Goal: Check status: Check status

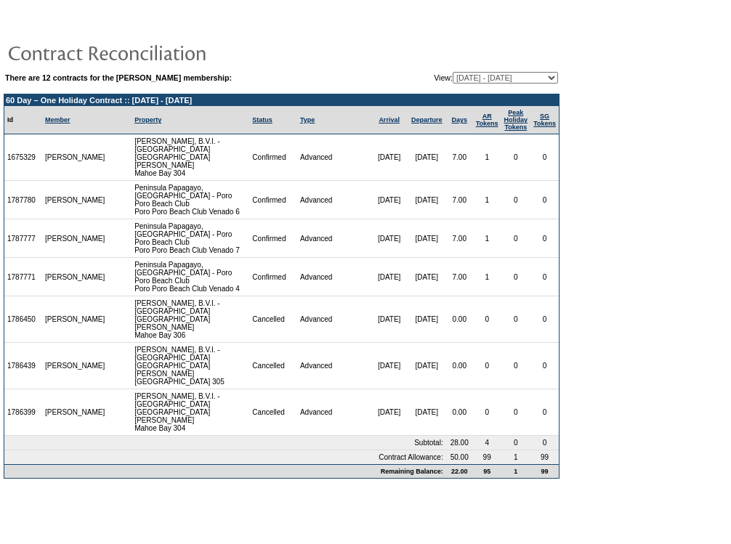
click at [550, 80] on select "[DATE] - [DATE] [DATE] - [DATE] [DATE] - [DATE] [DATE] - [DATE] [DATE] - [DATE]…" at bounding box center [505, 78] width 105 height 12
click at [576, 105] on form "There are 12 contracts for the [PERSON_NAME] membership: View: [DATE] - [DATE] …" at bounding box center [365, 245] width 731 height 491
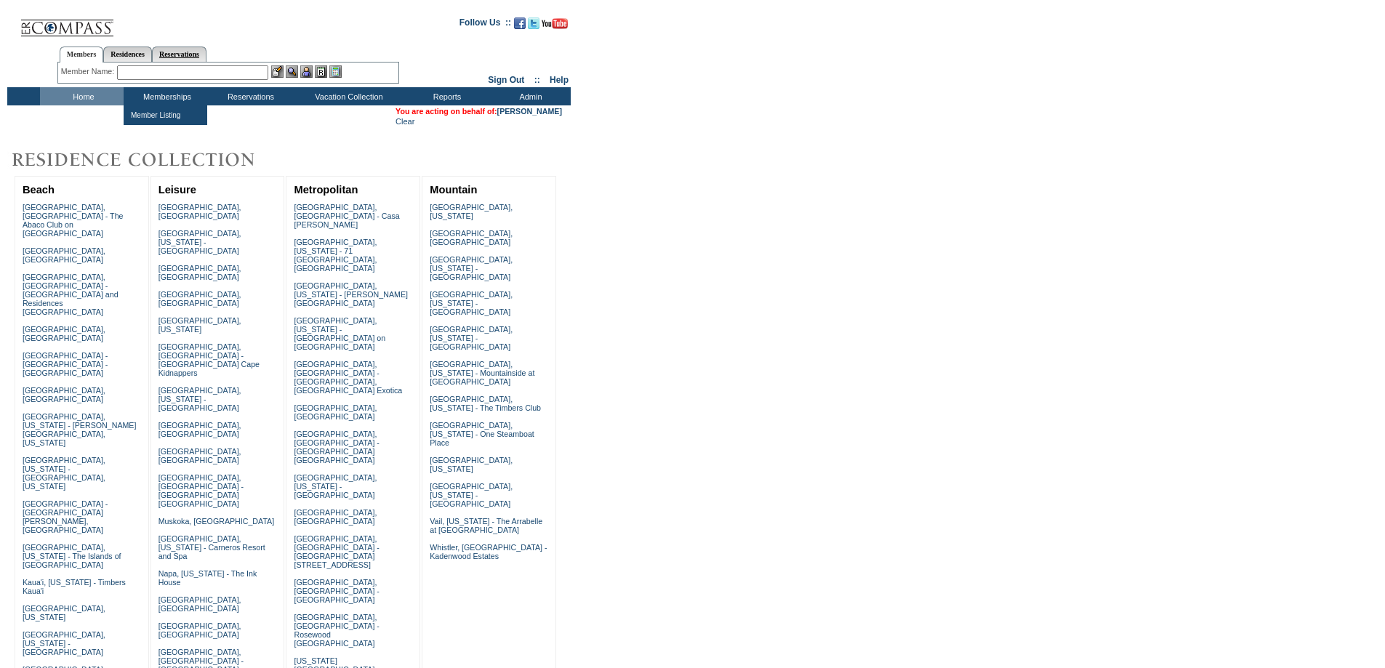
click at [176, 52] on link "Reservations" at bounding box center [179, 54] width 55 height 15
click at [167, 73] on input "text" at bounding box center [145, 72] width 64 height 15
paste input "1816097"
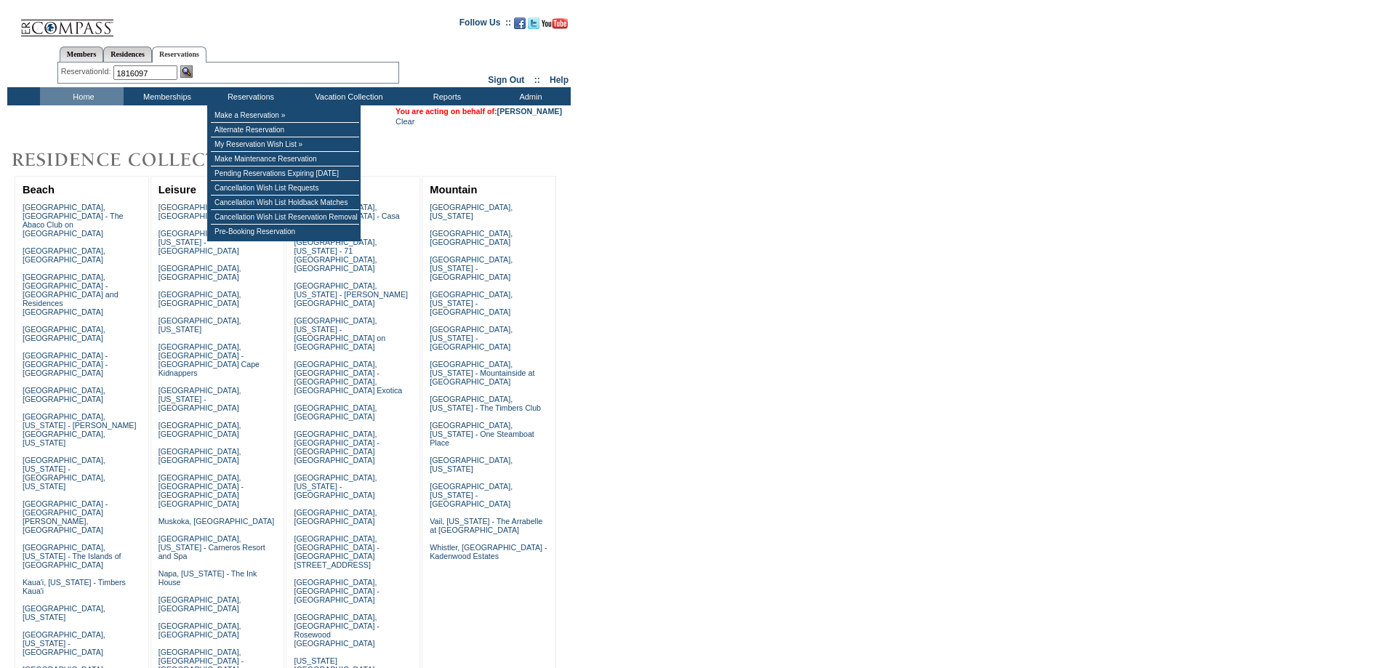
type input "1816097"
click at [190, 70] on img at bounding box center [186, 71] width 12 height 12
